Goal: Task Accomplishment & Management: Complete application form

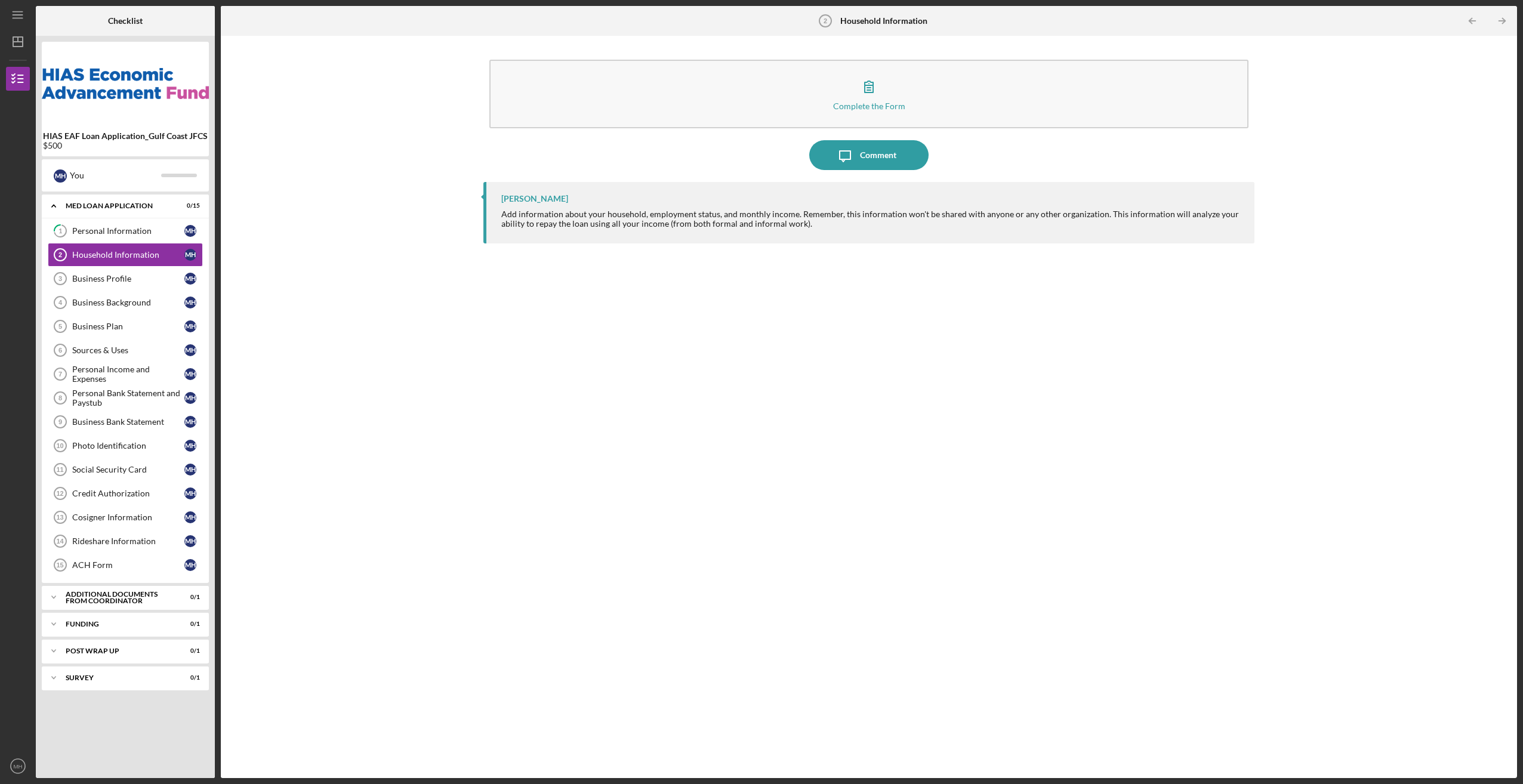
click at [547, 206] on div "[PERSON_NAME] Add information about your household, employment status, and mont…" at bounding box center [869, 213] width 771 height 62
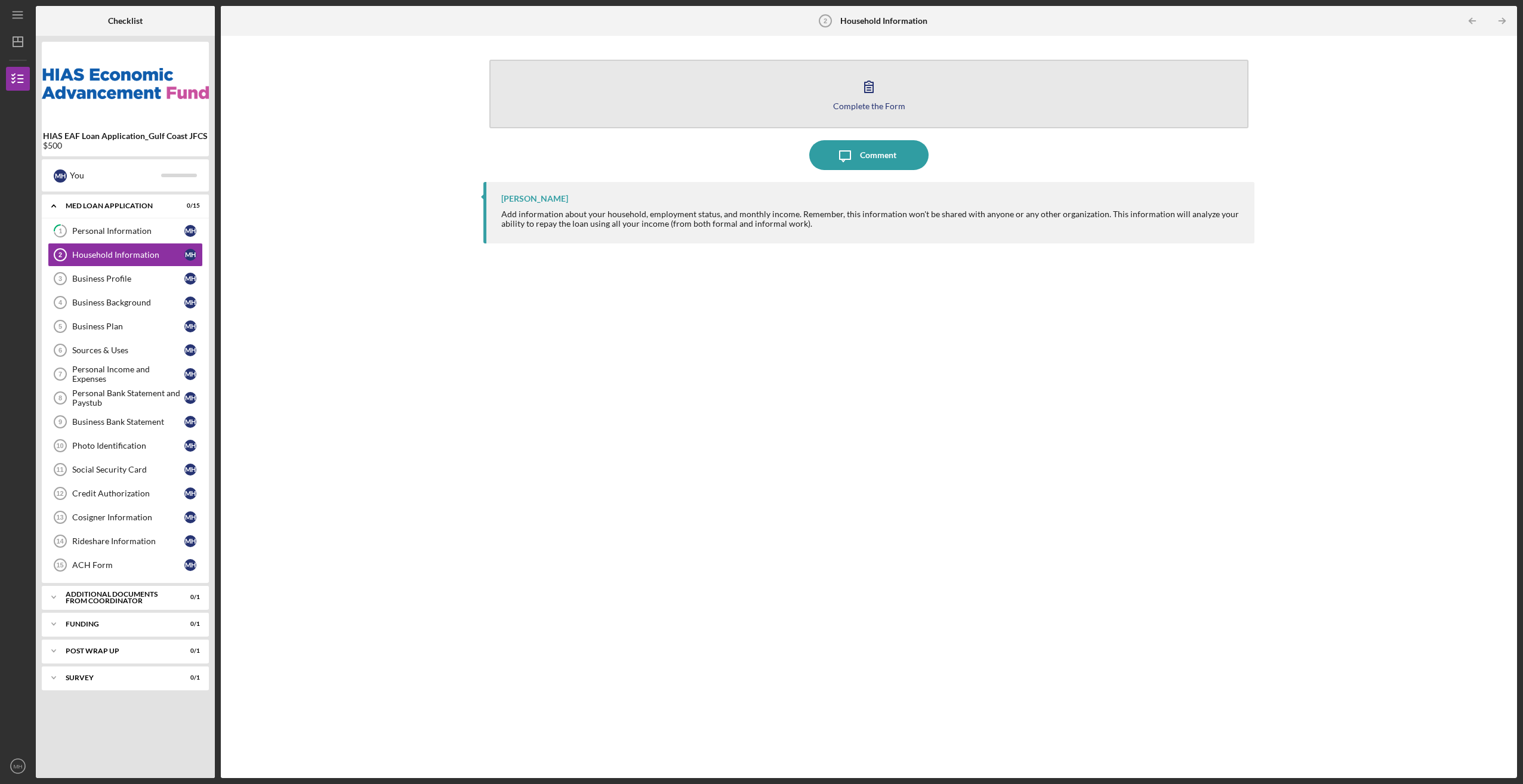
click at [755, 103] on button "Complete the Form Form" at bounding box center [869, 94] width 759 height 68
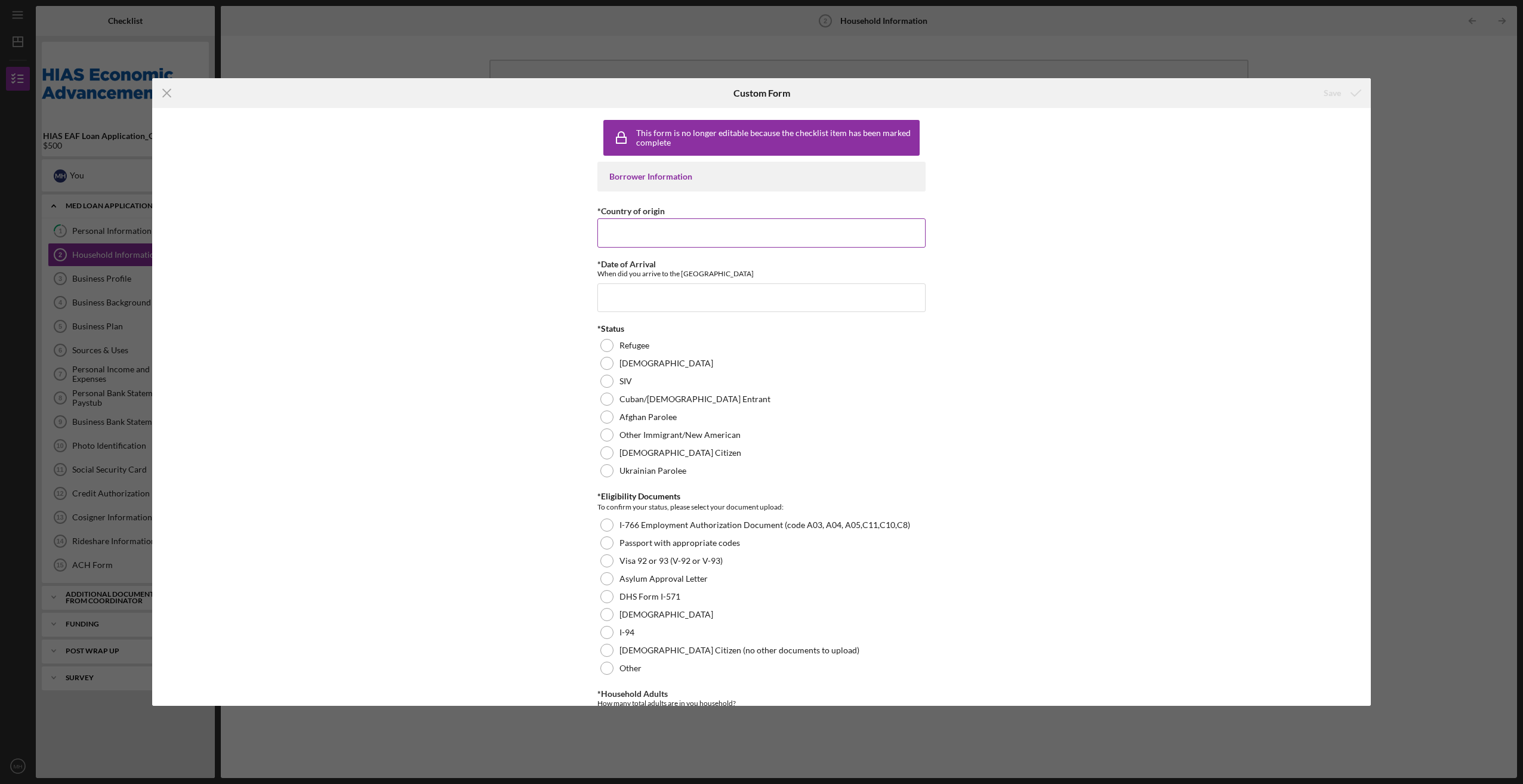
click at [621, 228] on input "*Country of origin" at bounding box center [762, 233] width 328 height 29
click at [623, 231] on input "*Country of origin" at bounding box center [762, 233] width 328 height 29
type input "[GEOGRAPHIC_DATA]"
click at [613, 291] on input "*Date of Arrival" at bounding box center [762, 298] width 328 height 29
click at [619, 293] on input "04/dd/yyyy" at bounding box center [762, 298] width 328 height 29
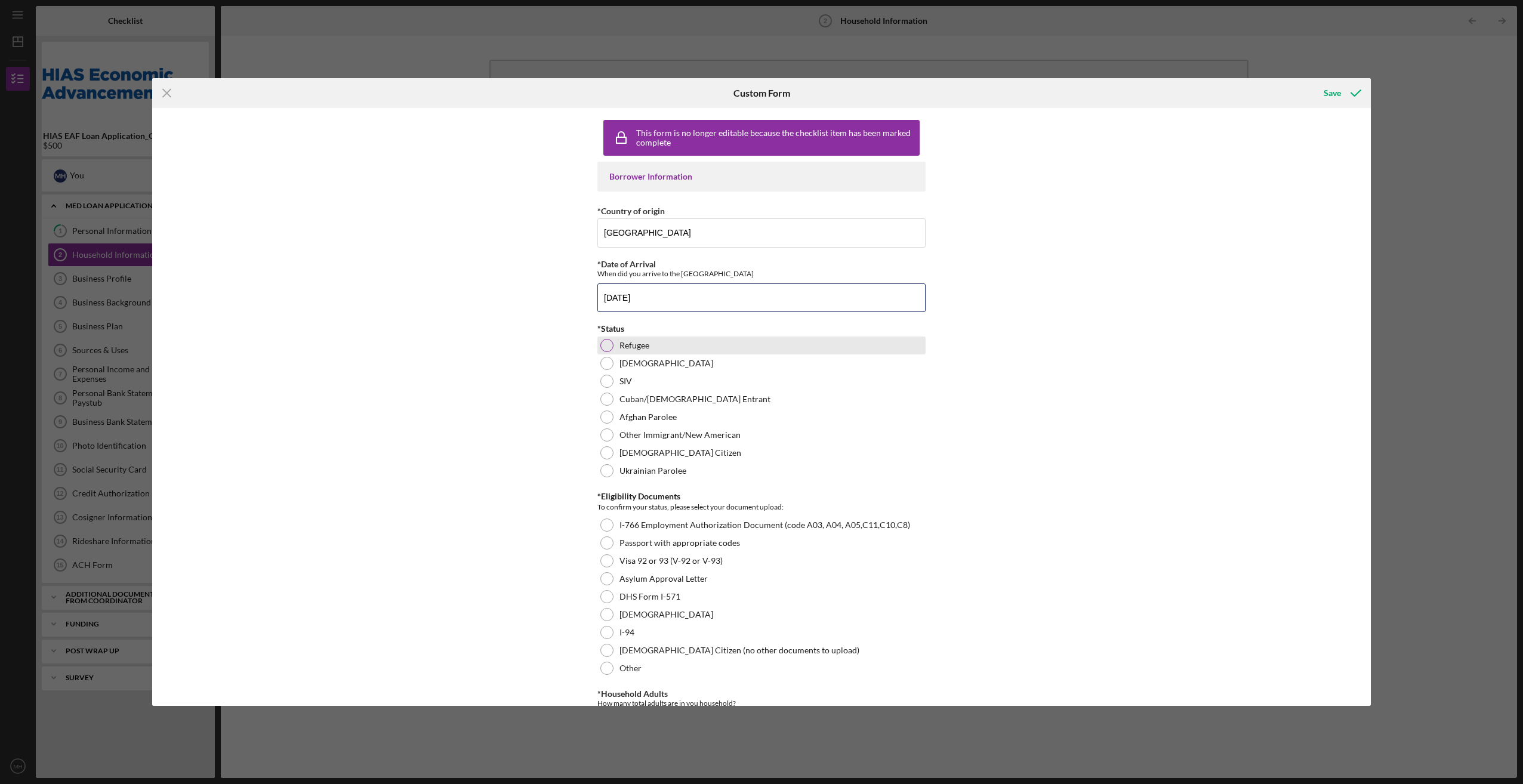
type input "[DATE]"
click at [814, 347] on div "Refugee" at bounding box center [762, 345] width 328 height 18
click at [605, 469] on div at bounding box center [607, 471] width 13 height 13
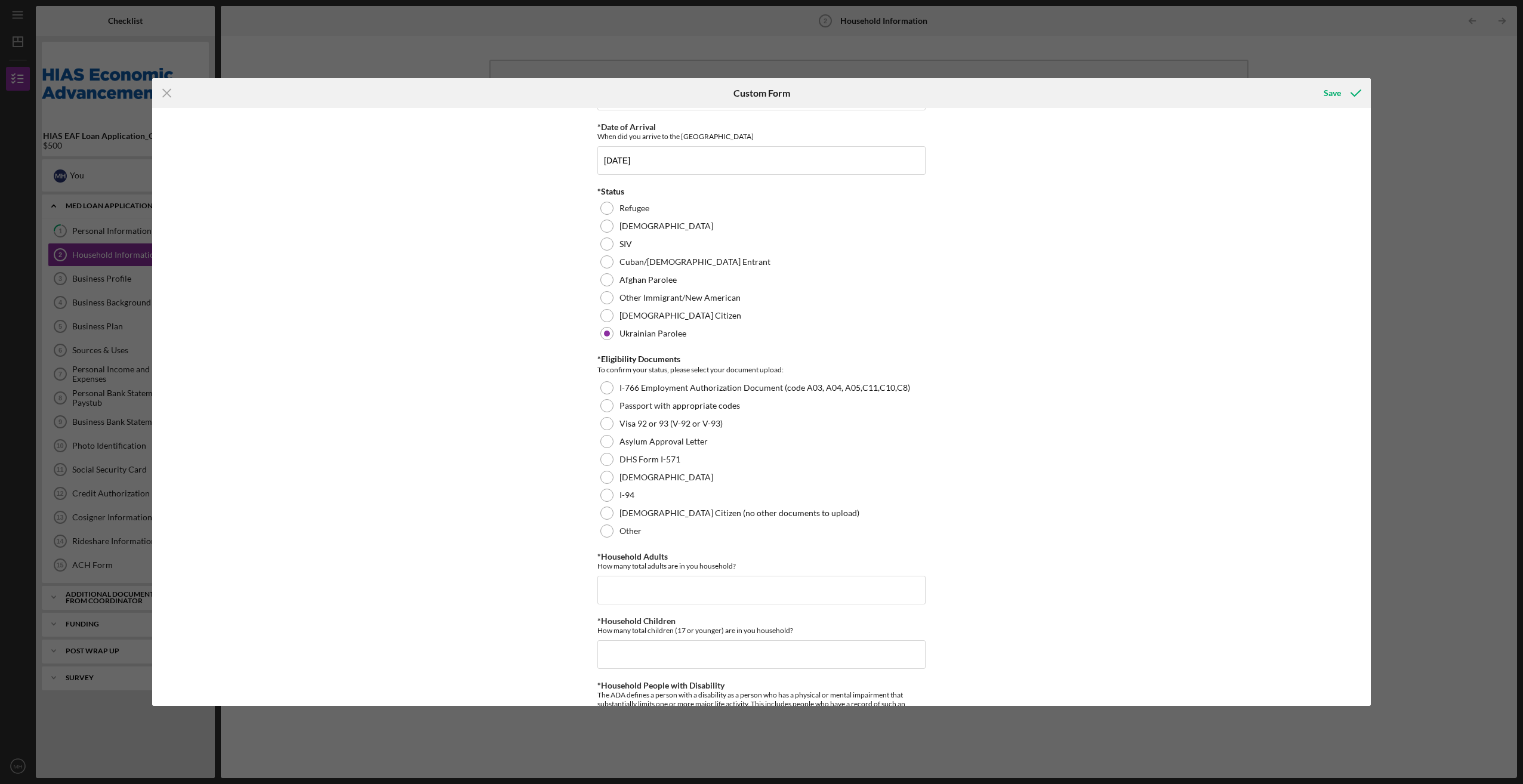
scroll to position [179, 0]
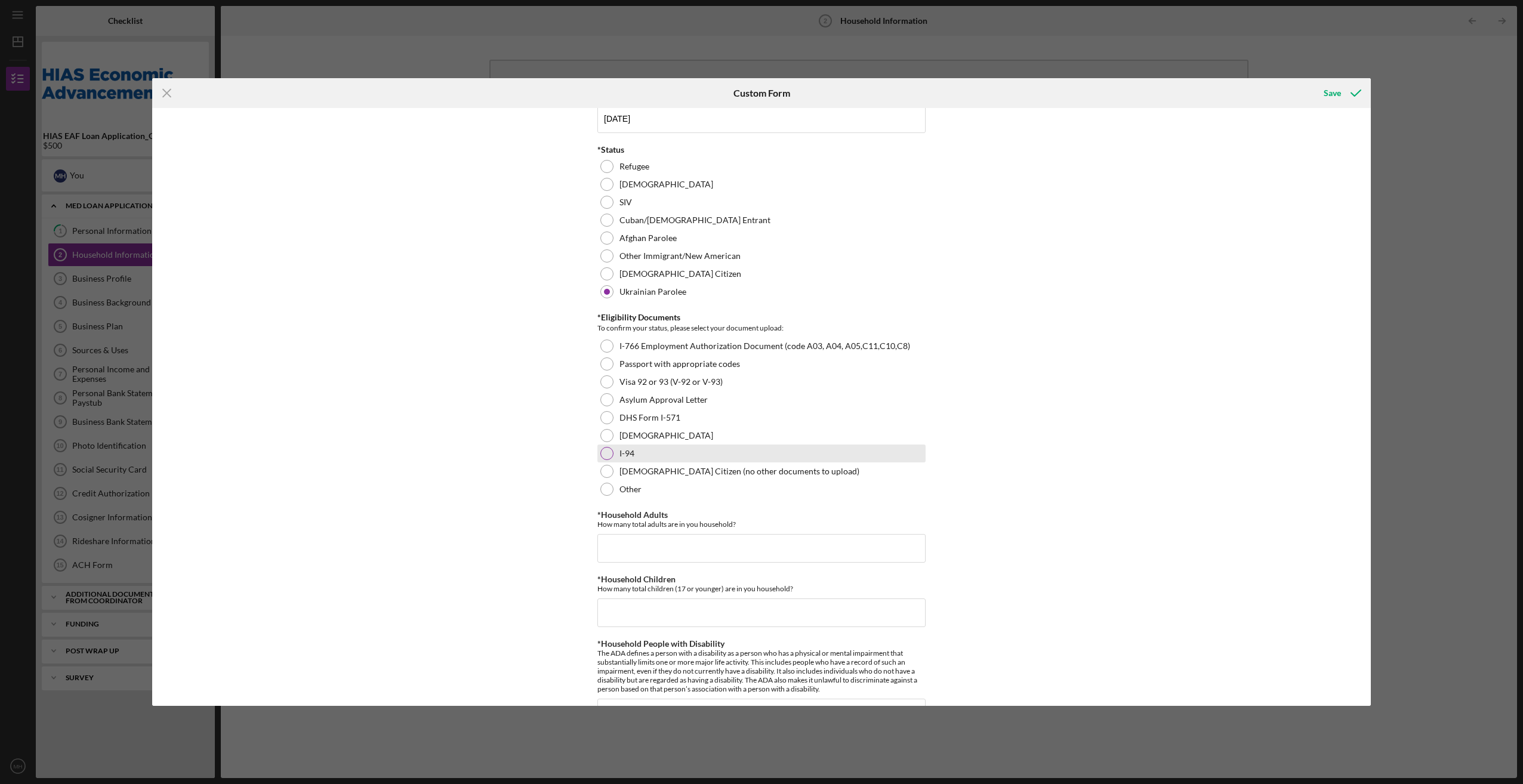
click at [603, 450] on div at bounding box center [607, 454] width 13 height 13
click at [615, 544] on input "*Household Adults" at bounding box center [762, 548] width 328 height 29
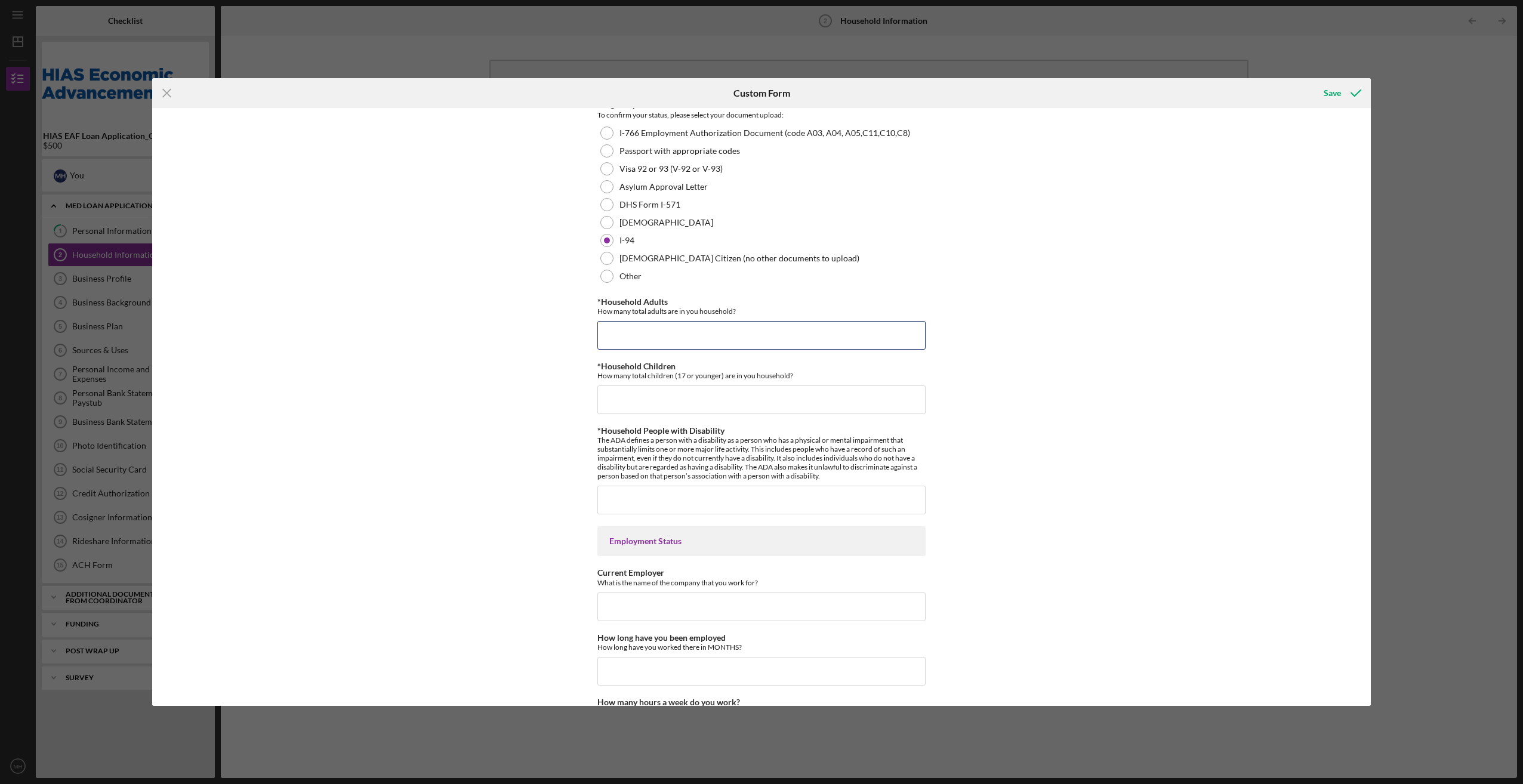
scroll to position [391, 0]
type input "3"
click at [612, 397] on input "*Household Children" at bounding box center [762, 400] width 328 height 29
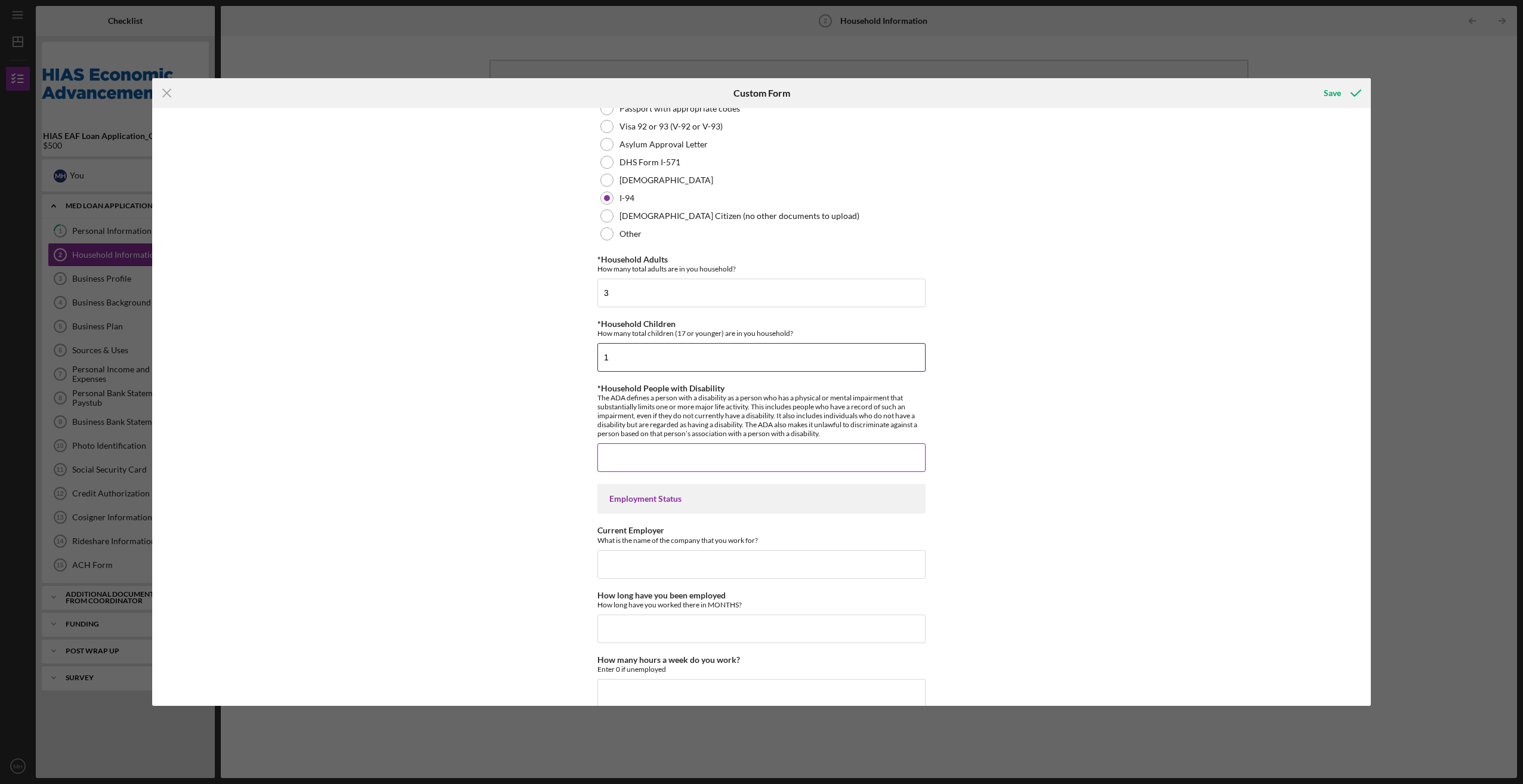
scroll to position [451, 0]
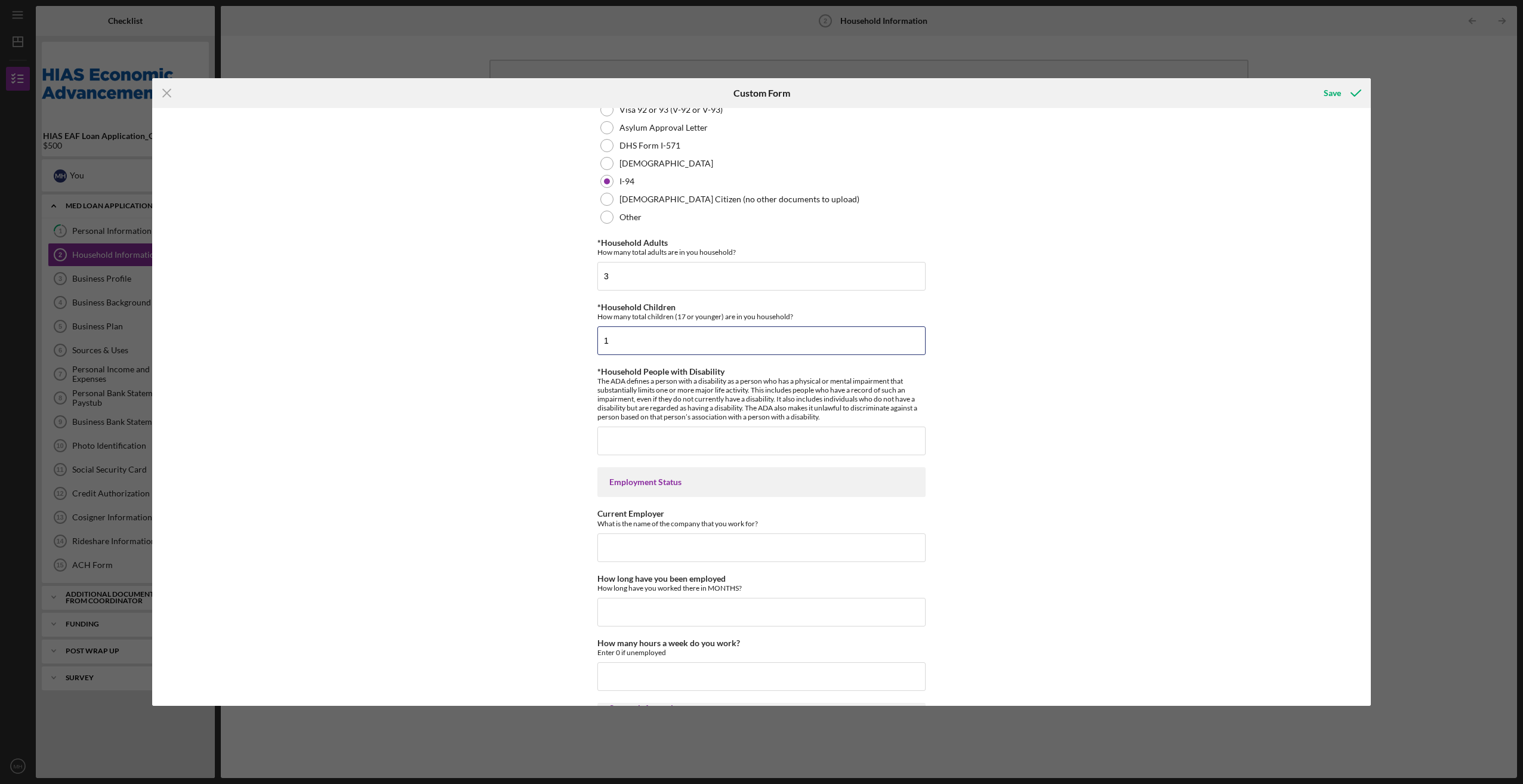
type input "1"
